Goal: Information Seeking & Learning: Learn about a topic

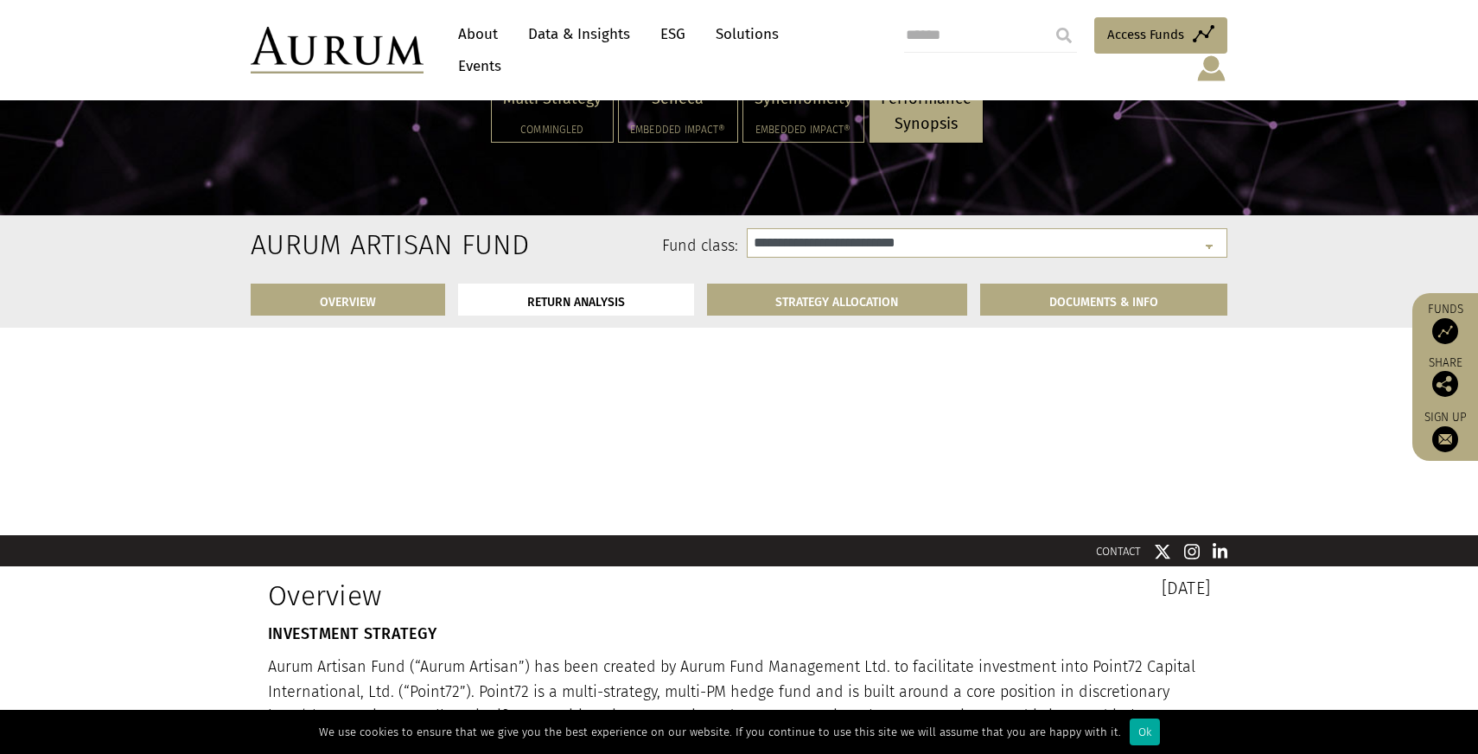
select select "**********"
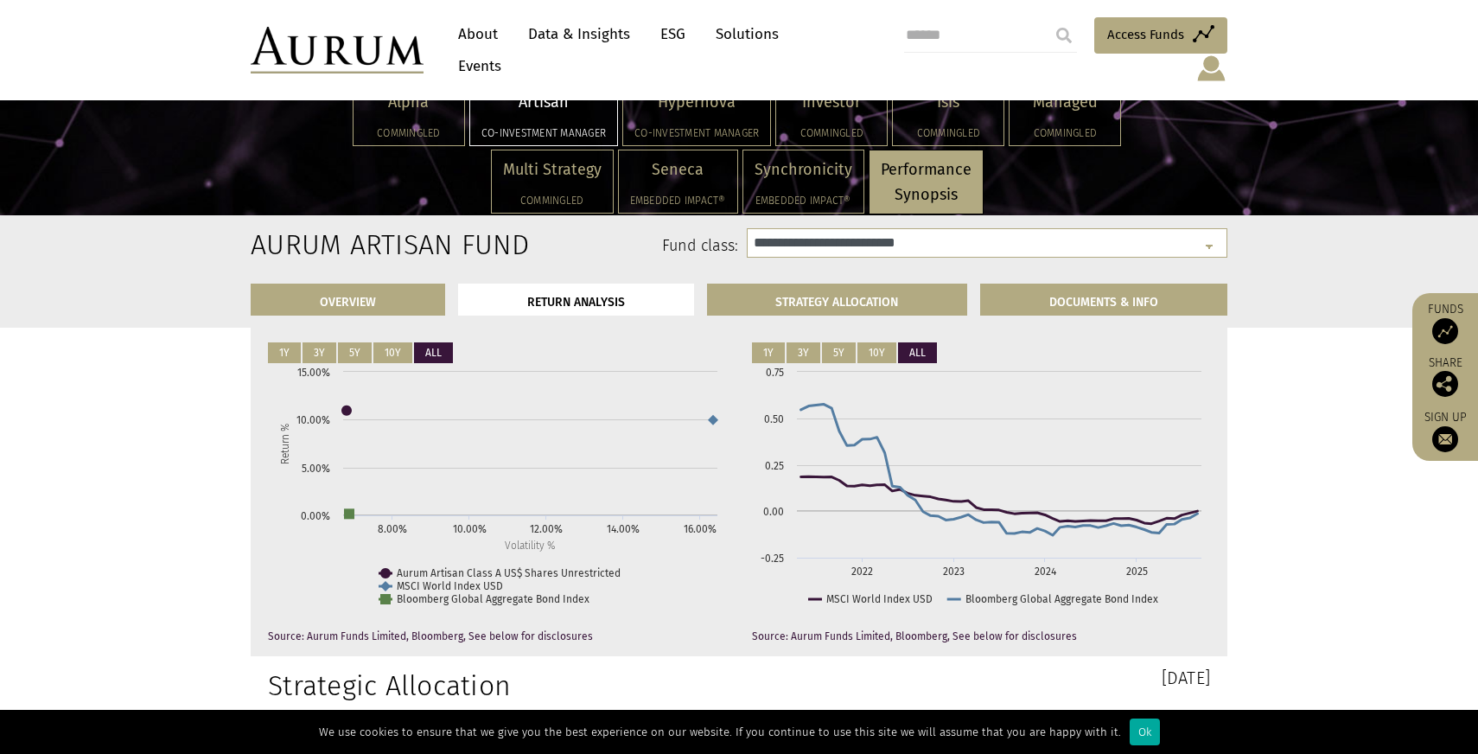
click at [1282, 306] on div "OVERVIEW RETURN ANALYSIS STRATEGY ALLOCATION DOCUMENTS & INFO" at bounding box center [739, 299] width 1478 height 57
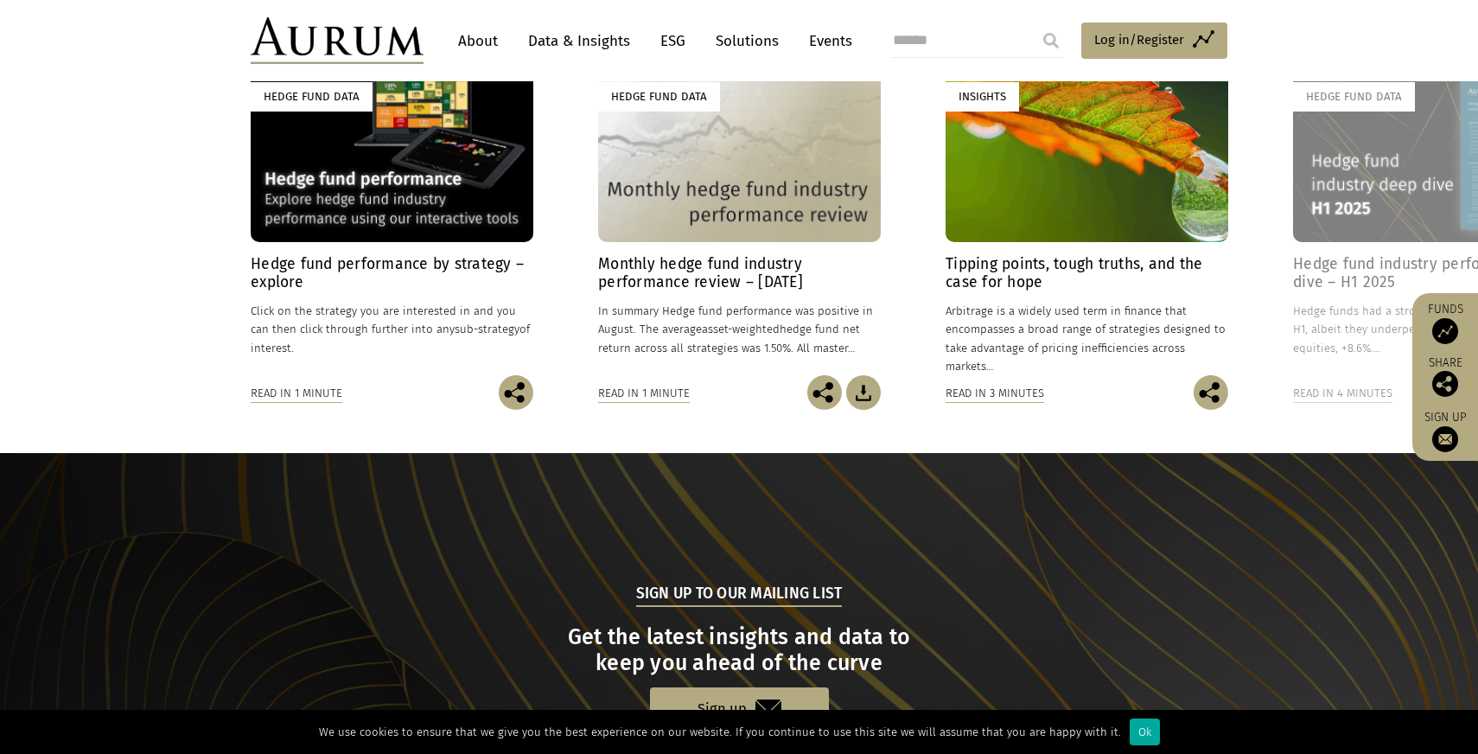
scroll to position [1327, 0]
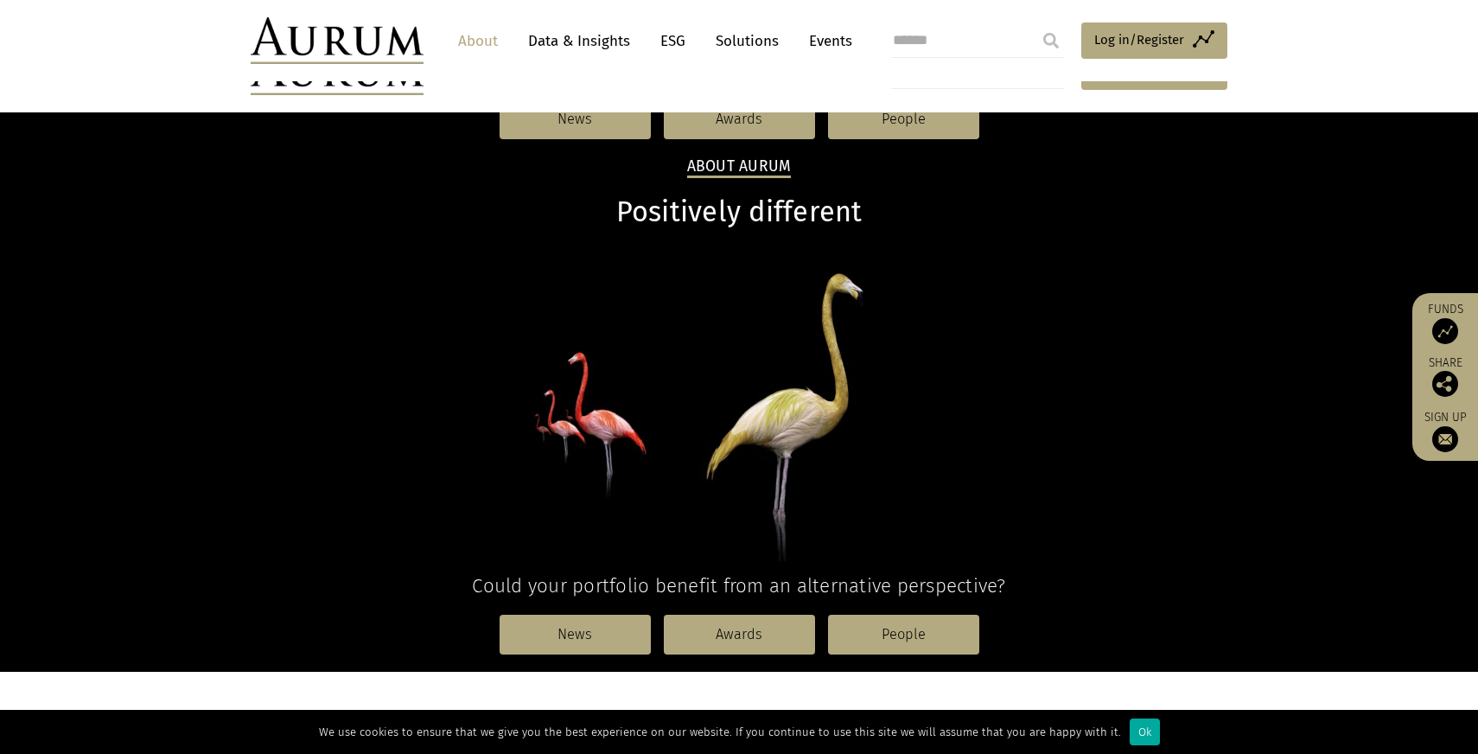
scroll to position [1385, 0]
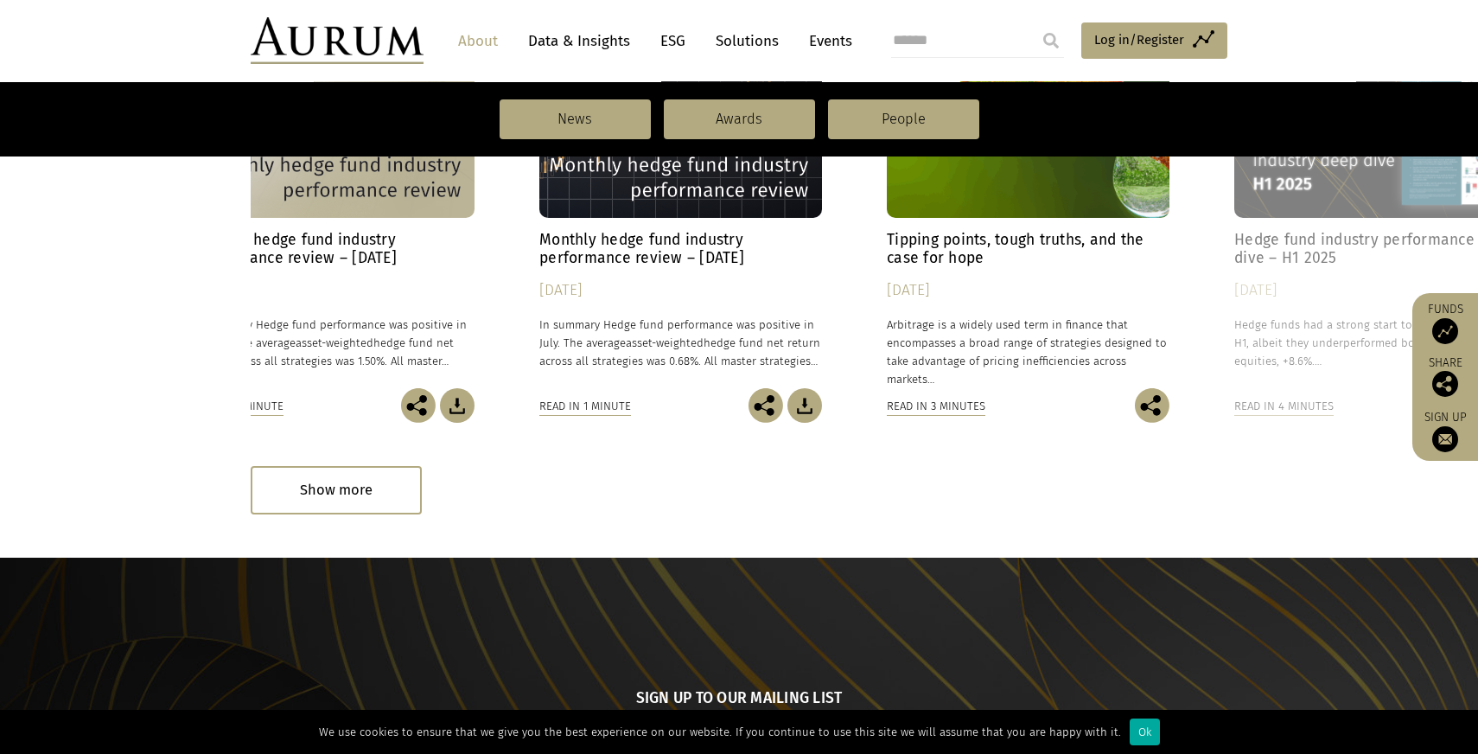
drag, startPoint x: 1141, startPoint y: 245, endPoint x: 743, endPoint y: 287, distance: 399.7
click at [887, 287] on div "Tipping points, tough truths, and the case for hope 20/08/2025 Arbitrage is a w…" at bounding box center [1028, 309] width 283 height 157
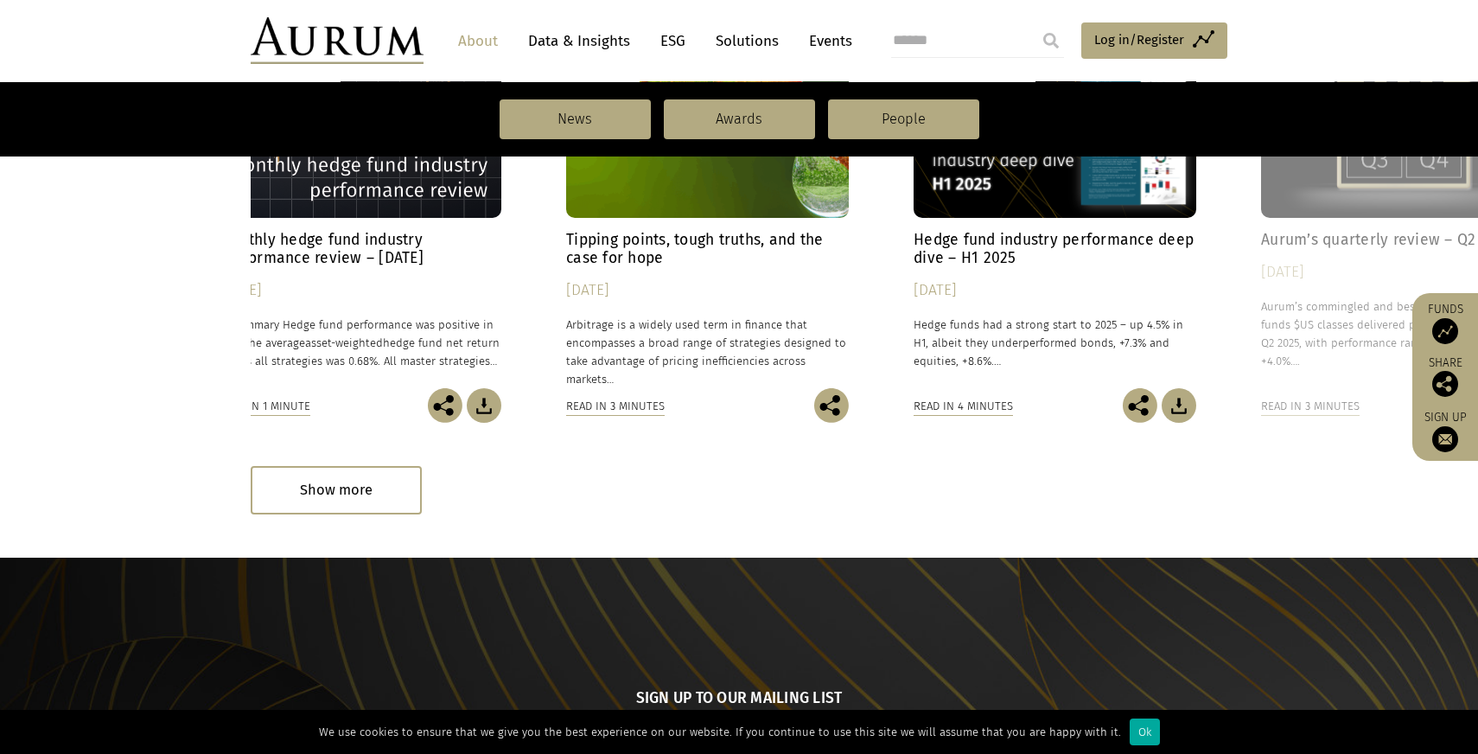
drag, startPoint x: 1264, startPoint y: 327, endPoint x: 1209, endPoint y: 333, distance: 54.8
